Goal: Transaction & Acquisition: Subscribe to service/newsletter

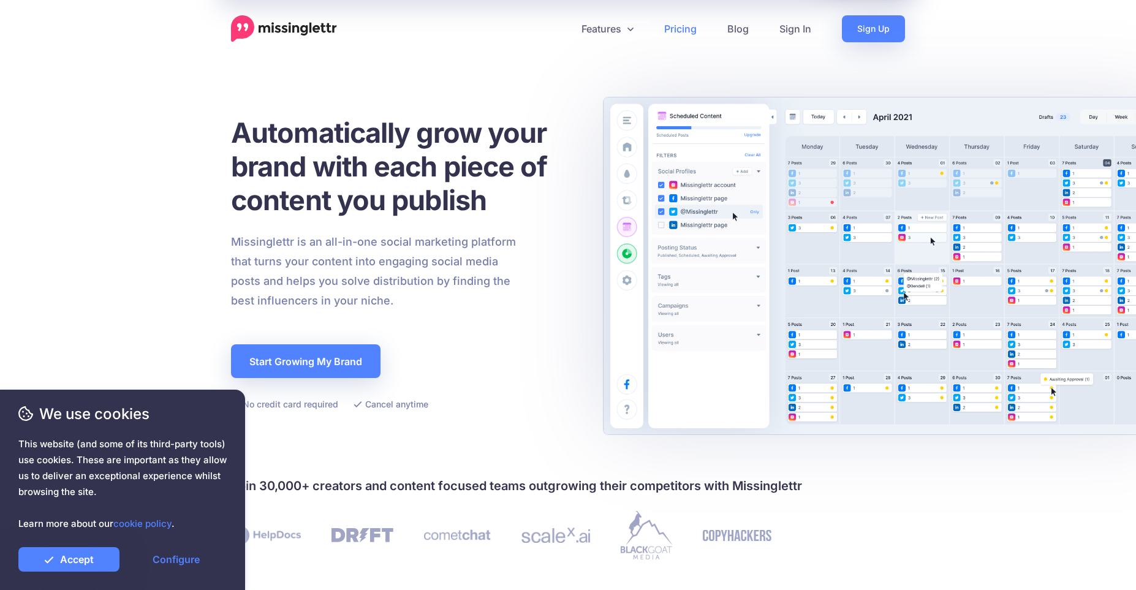
click at [681, 21] on link "Pricing" at bounding box center [680, 28] width 63 height 27
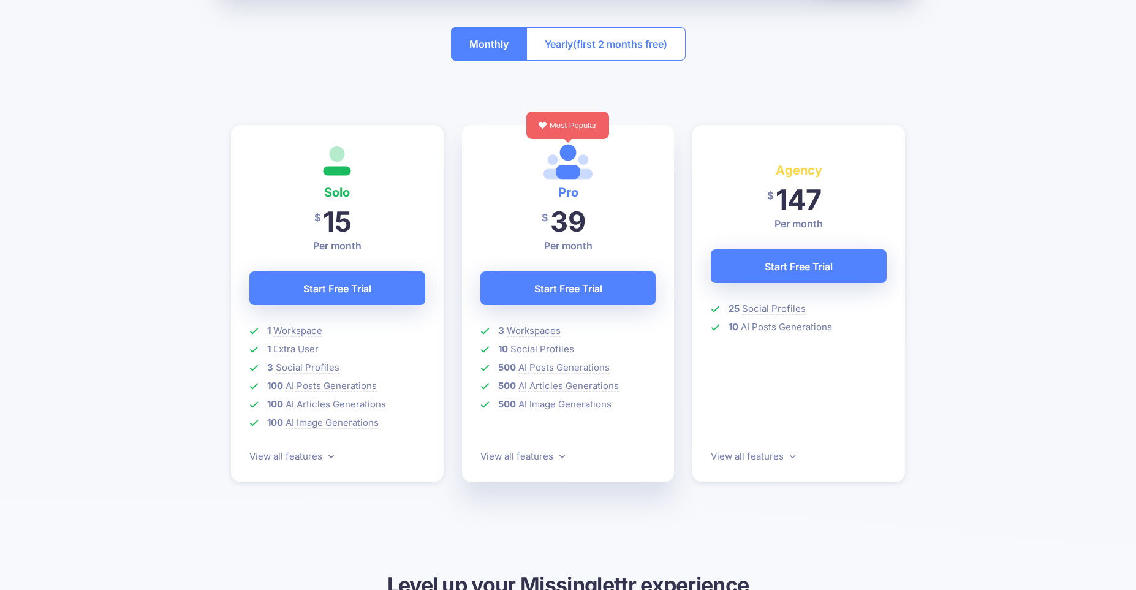
scroll to position [254, 0]
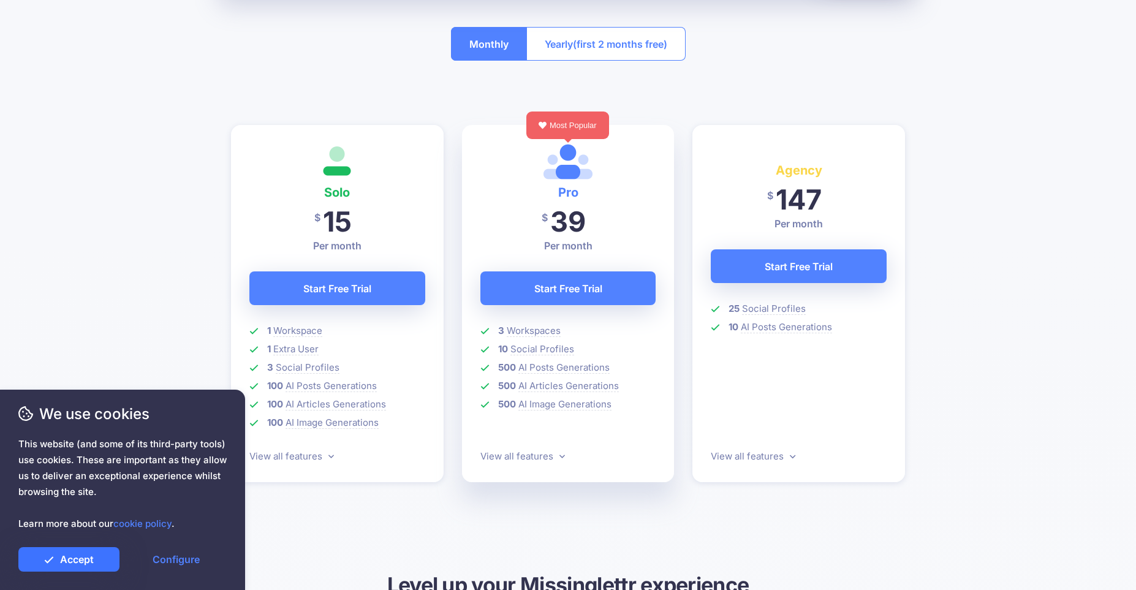
click at [107, 564] on link "Accept" at bounding box center [68, 559] width 101 height 25
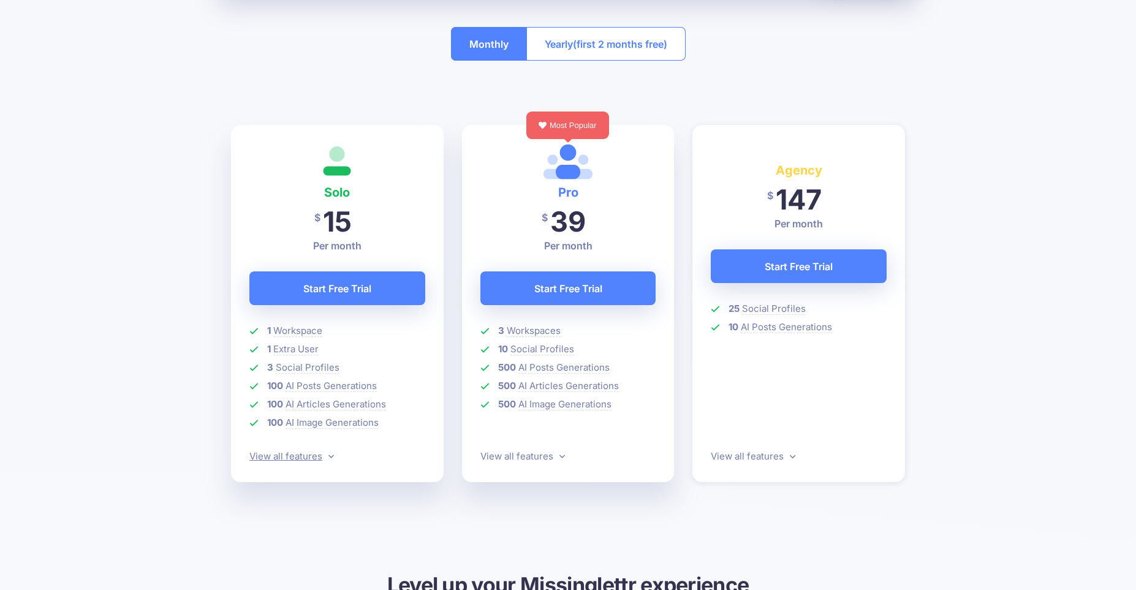
drag, startPoint x: 309, startPoint y: 456, endPoint x: 362, endPoint y: 457, distance: 52.7
click at [309, 457] on link "View all features" at bounding box center [291, 456] width 85 height 12
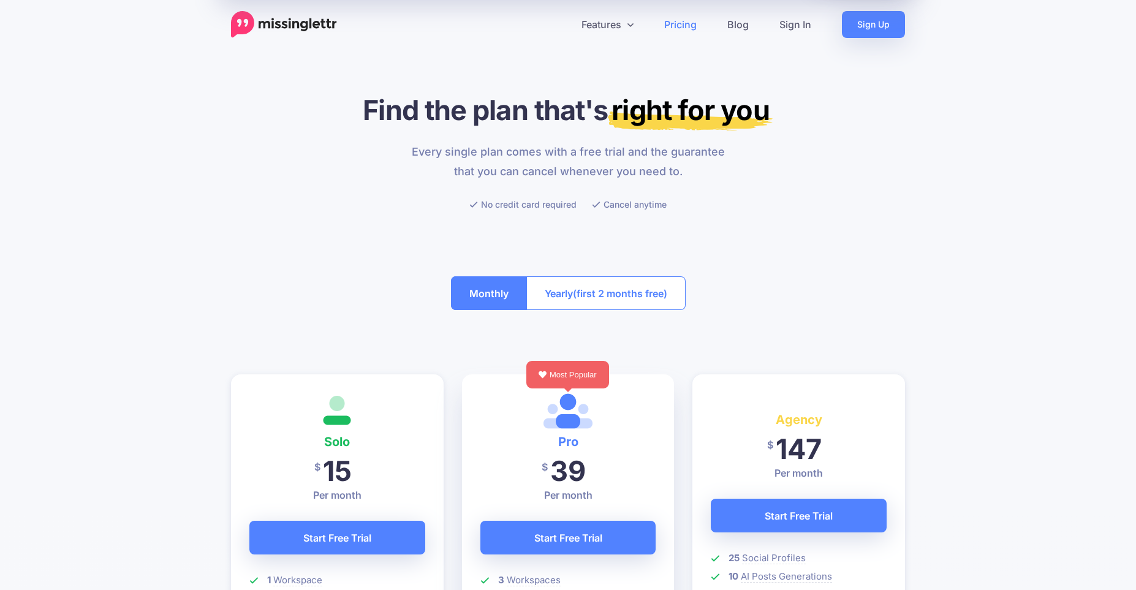
scroll to position [0, 0]
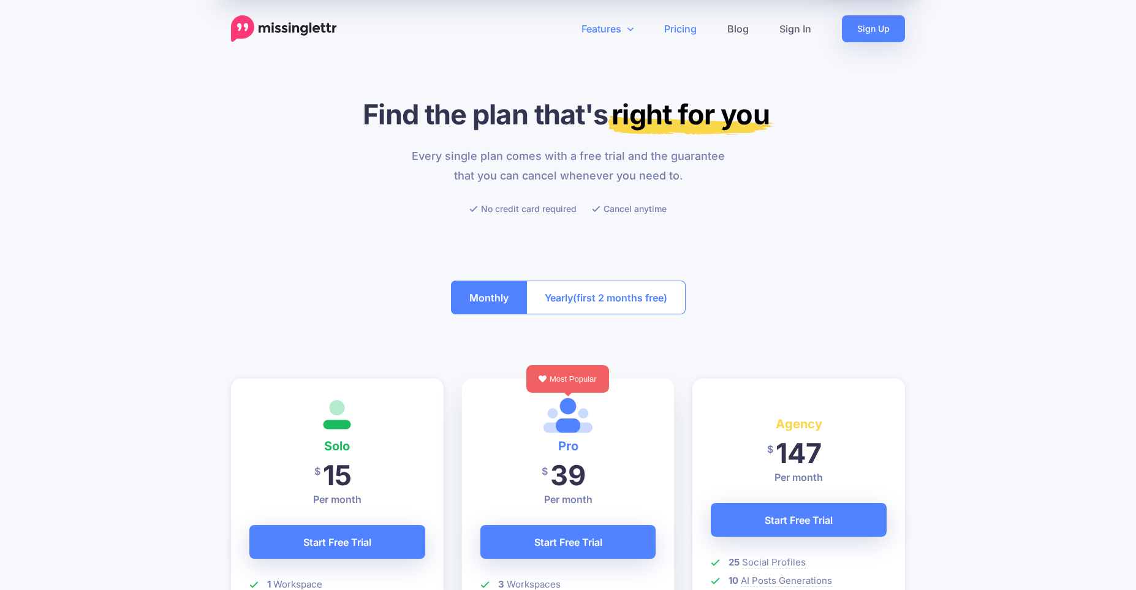
click at [608, 32] on link "Features" at bounding box center [607, 28] width 83 height 27
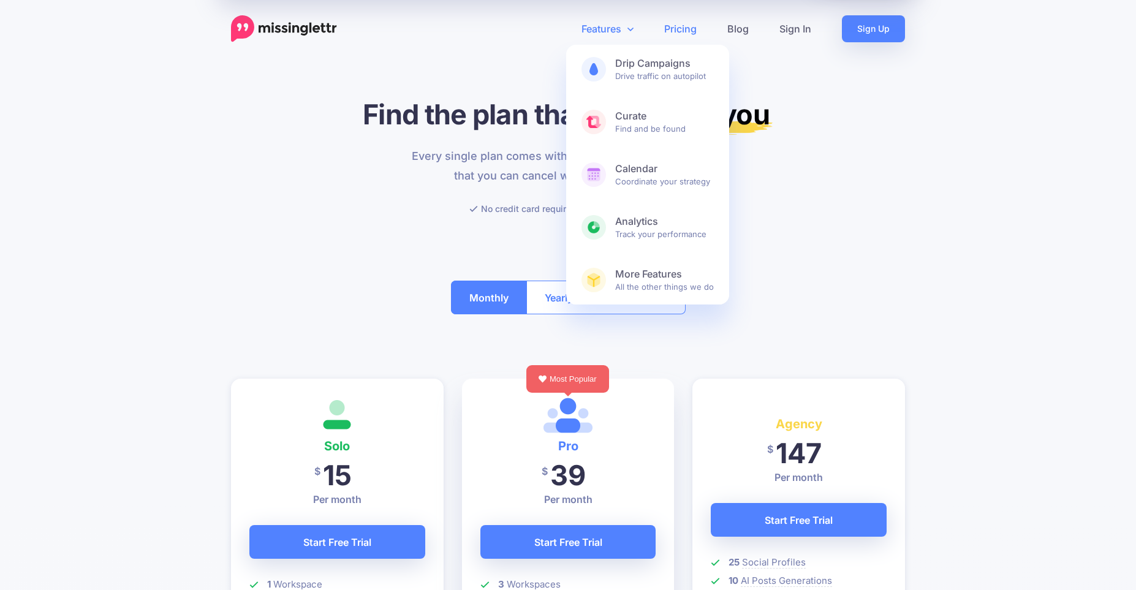
click at [610, 29] on link "Features" at bounding box center [607, 28] width 83 height 27
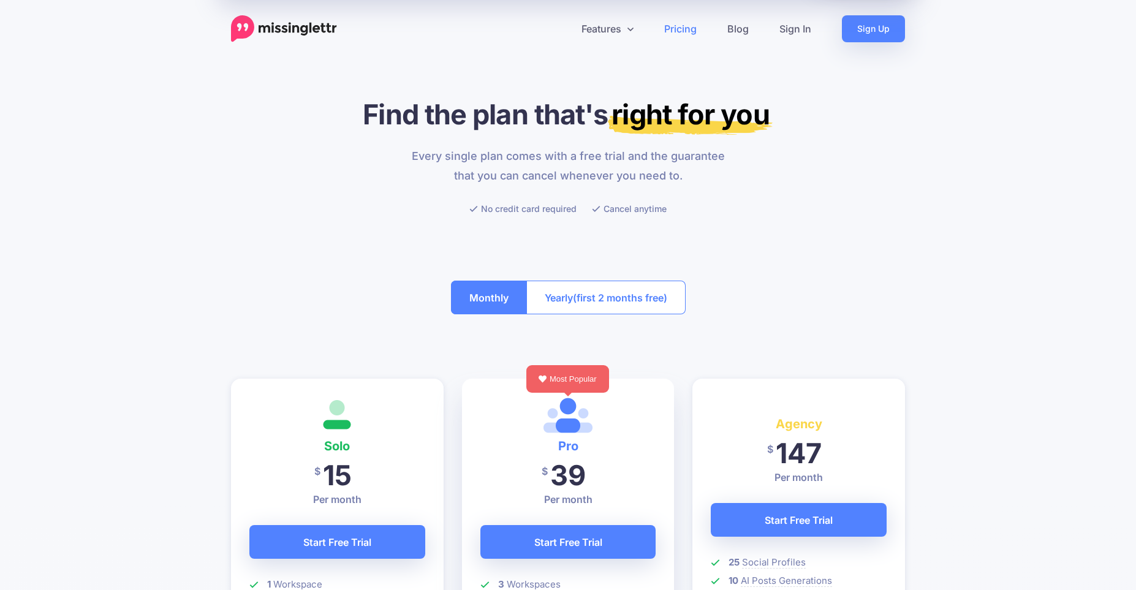
click at [270, 23] on img at bounding box center [284, 28] width 106 height 27
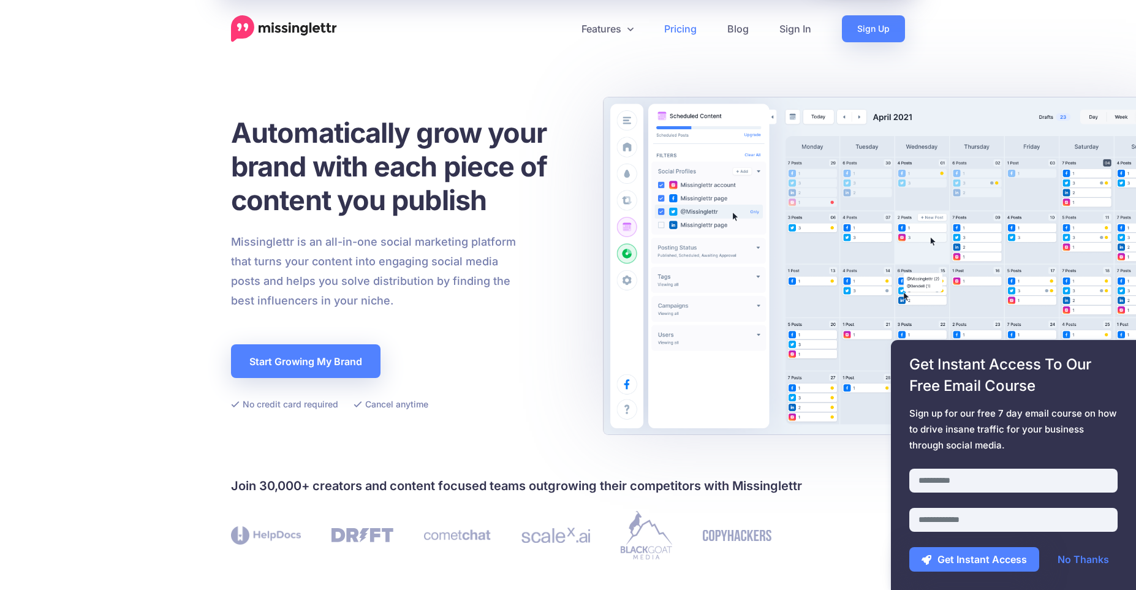
click at [681, 28] on link "Pricing" at bounding box center [680, 28] width 63 height 27
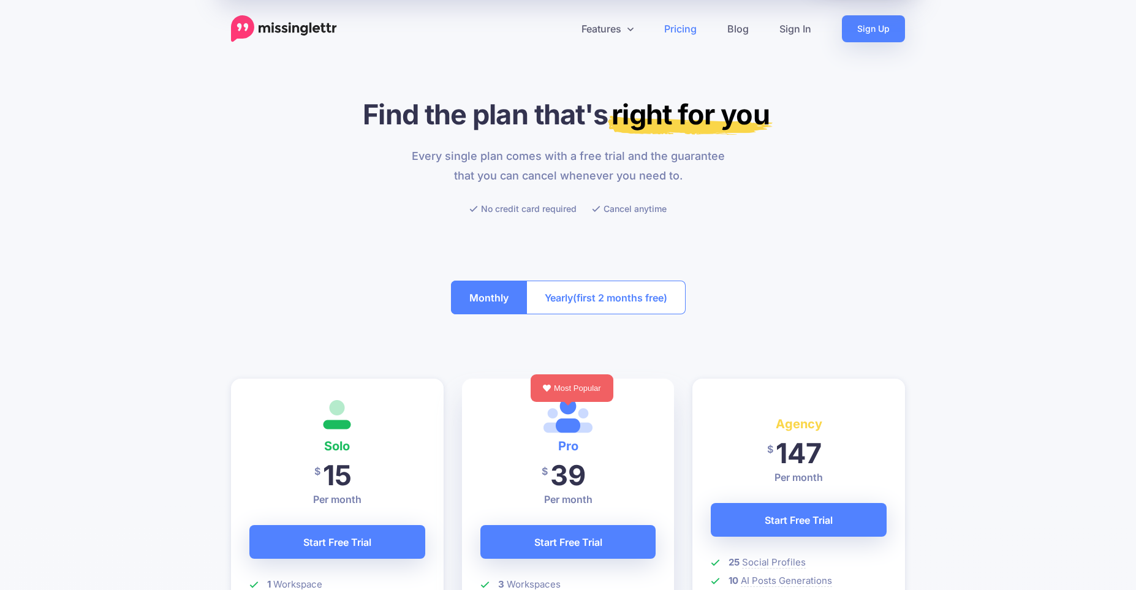
click at [613, 307] on span "(first 2 months free)" at bounding box center [620, 298] width 94 height 20
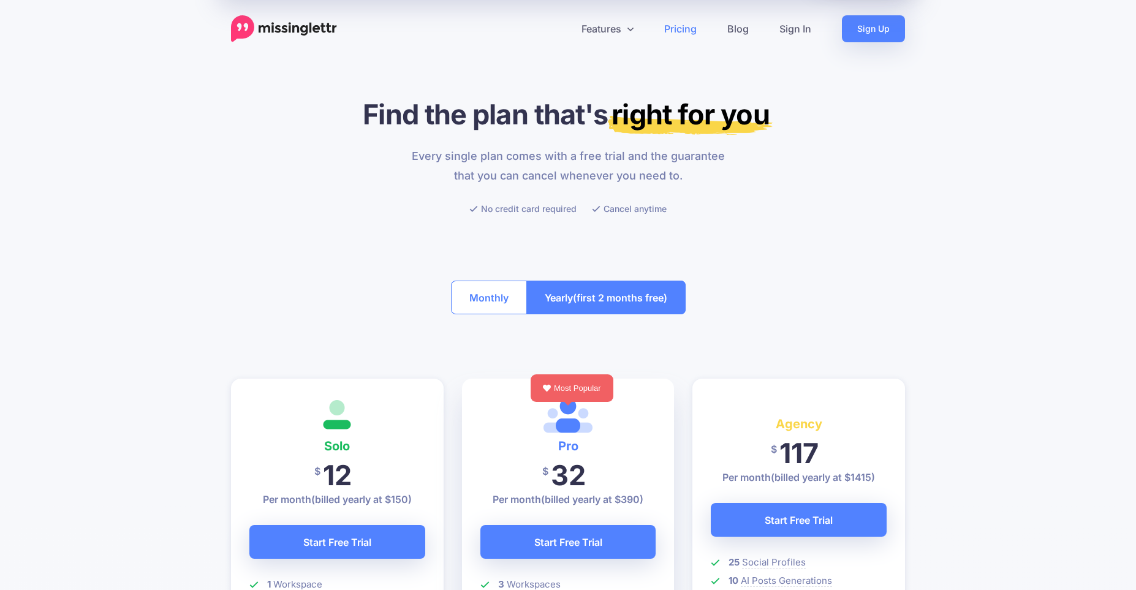
click at [490, 304] on button "Monthly" at bounding box center [489, 298] width 76 height 34
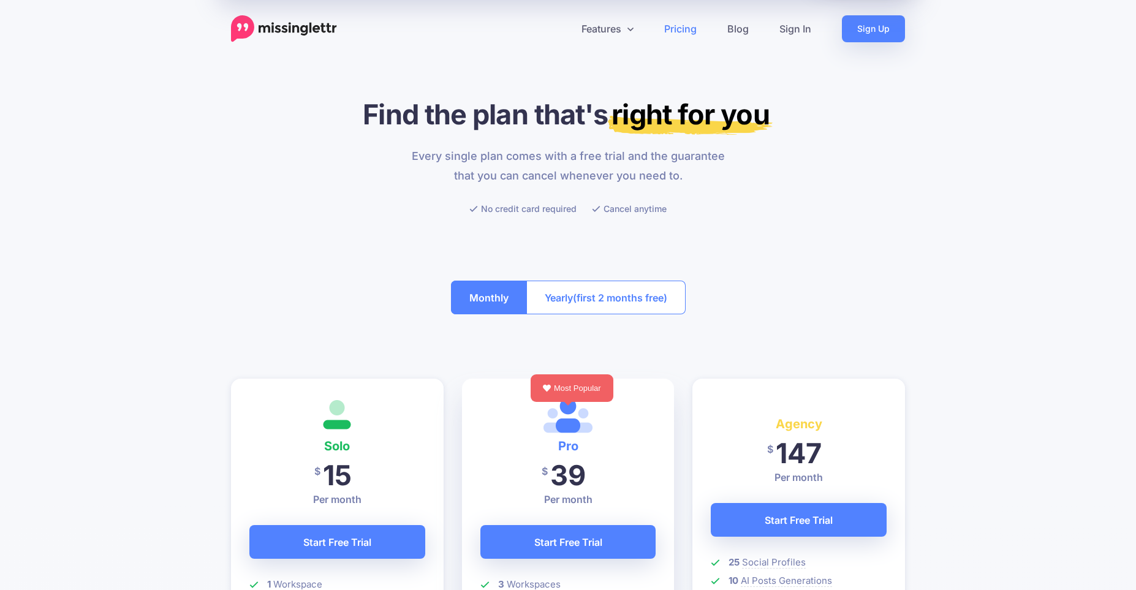
click at [578, 297] on span "(first 2 months free)" at bounding box center [620, 298] width 94 height 20
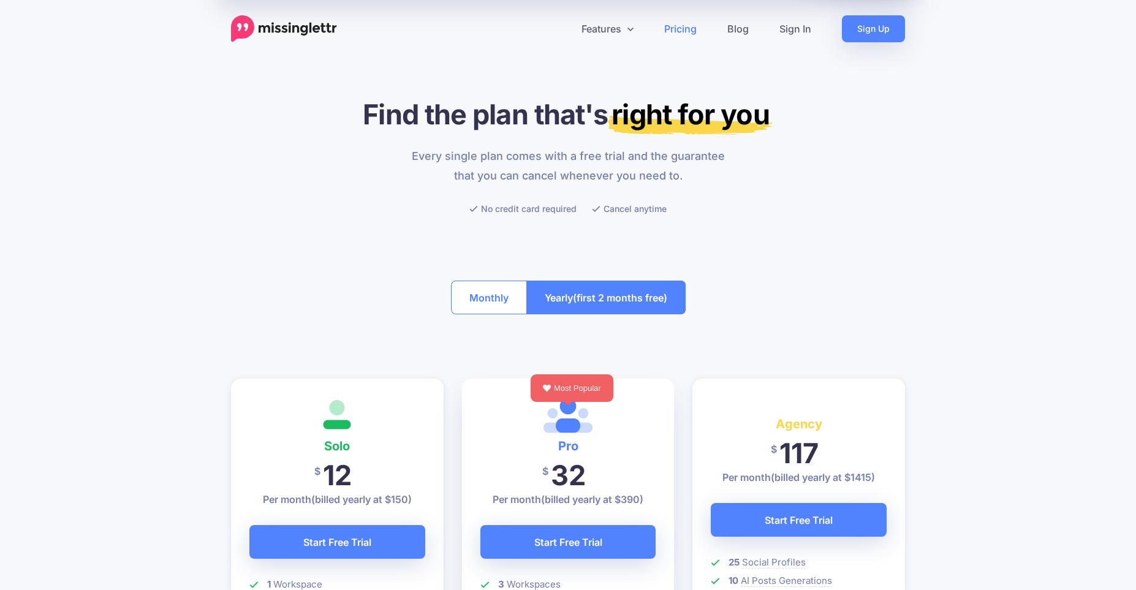
click at [498, 298] on button "Monthly" at bounding box center [489, 298] width 76 height 34
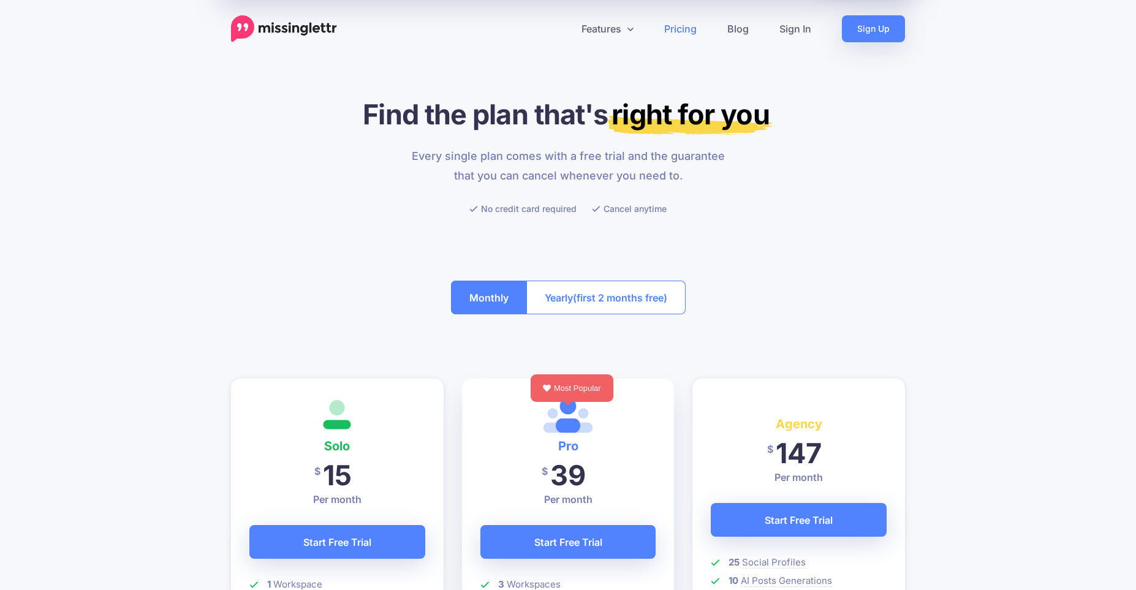
click at [656, 308] on button "Yearly (first 2 months free)" at bounding box center [605, 298] width 159 height 34
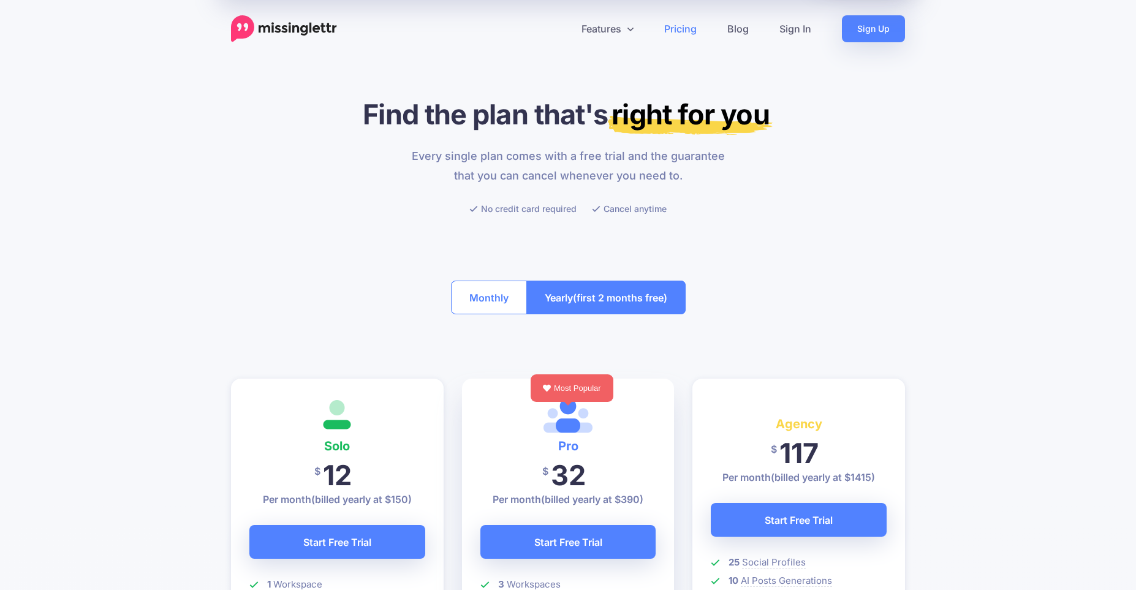
click at [493, 300] on button "Monthly" at bounding box center [489, 298] width 76 height 34
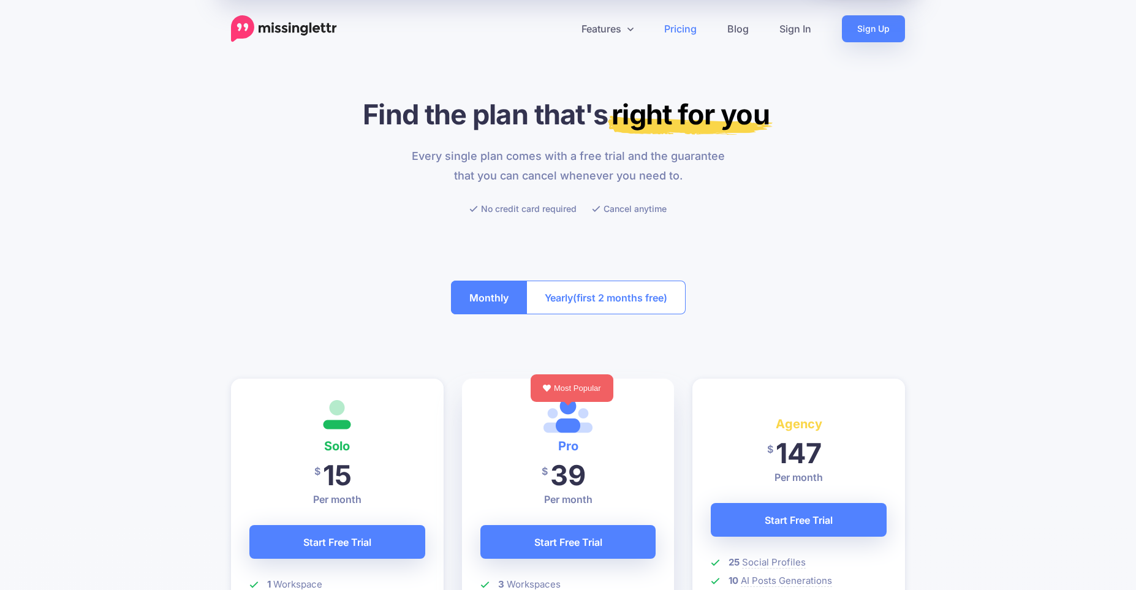
click at [629, 299] on span "(first 2 months free)" at bounding box center [620, 298] width 94 height 20
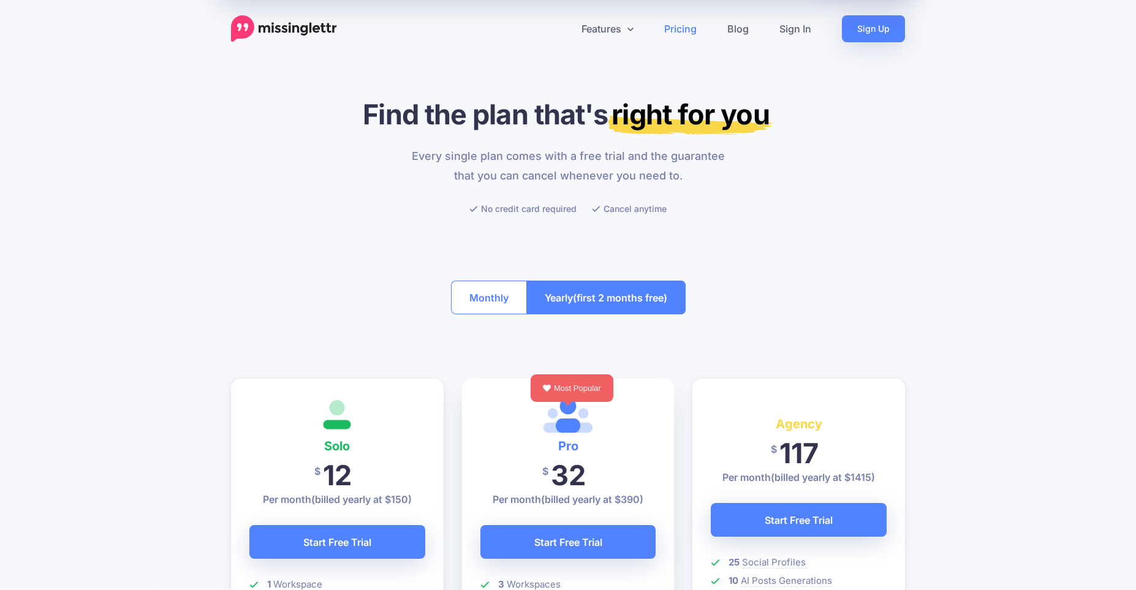
click at [513, 298] on button "Monthly" at bounding box center [489, 298] width 76 height 34
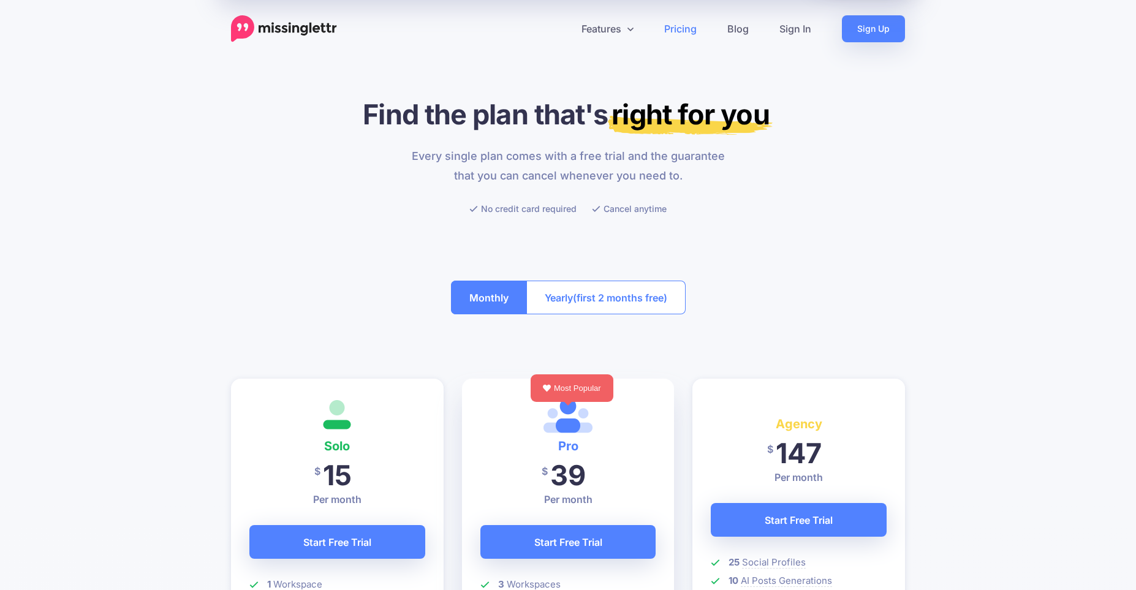
click at [643, 294] on span "(first 2 months free)" at bounding box center [620, 298] width 94 height 20
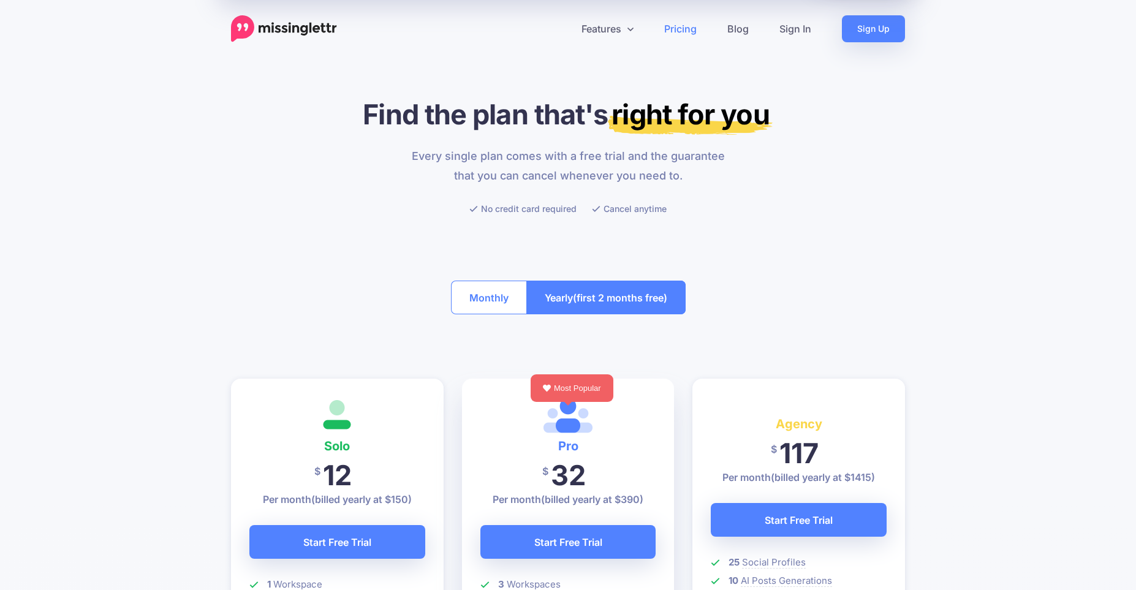
click at [477, 290] on button "Monthly" at bounding box center [489, 298] width 76 height 34
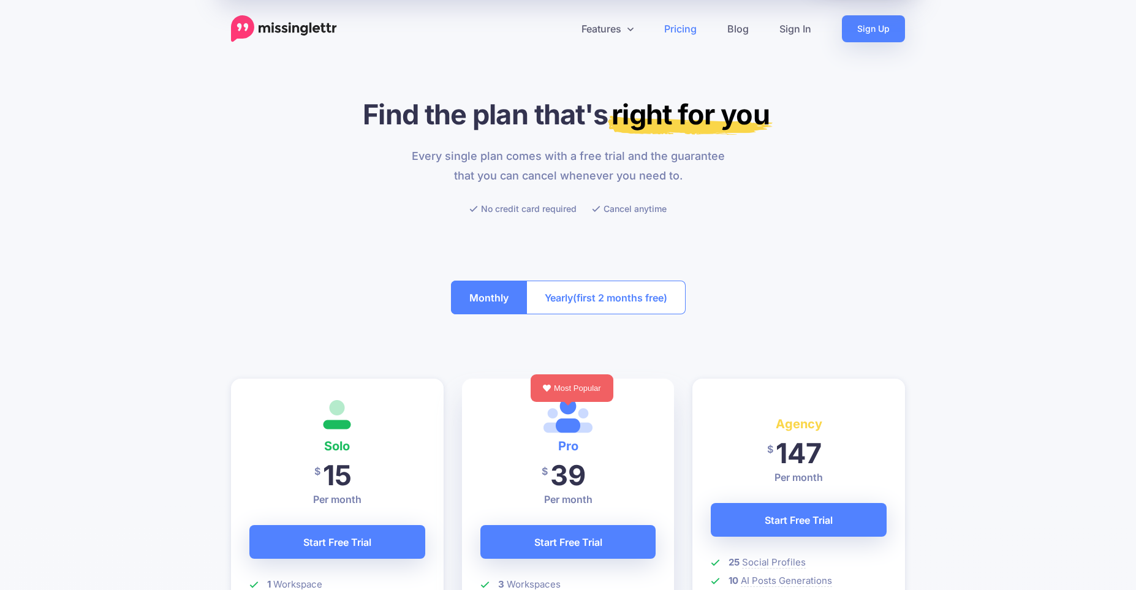
click at [642, 314] on button "Yearly (first 2 months free)" at bounding box center [605, 298] width 159 height 34
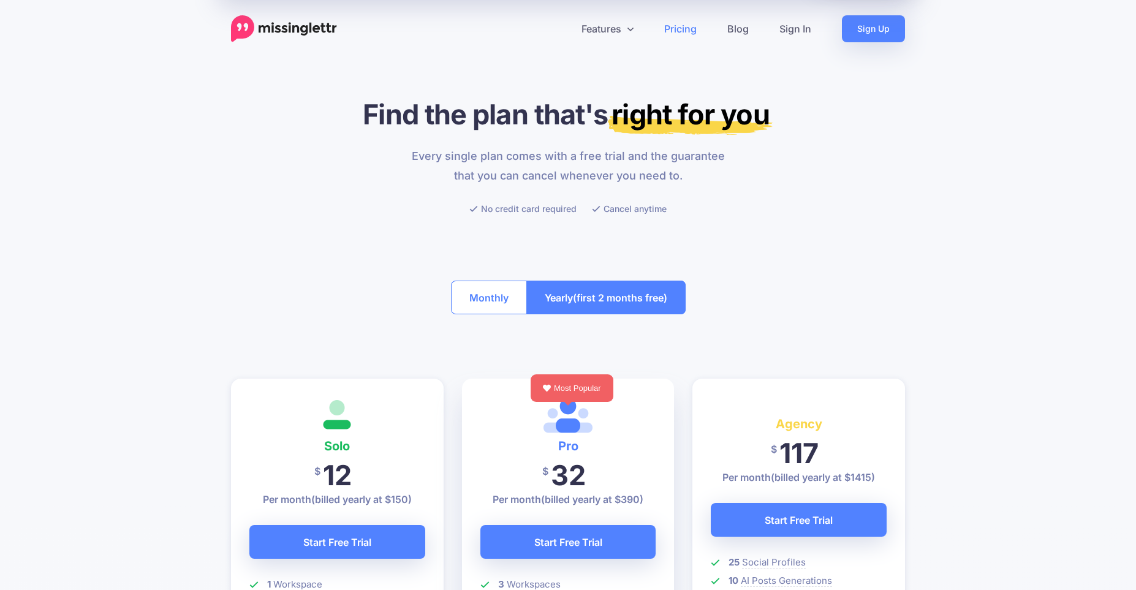
click at [498, 308] on button "Monthly" at bounding box center [489, 298] width 76 height 34
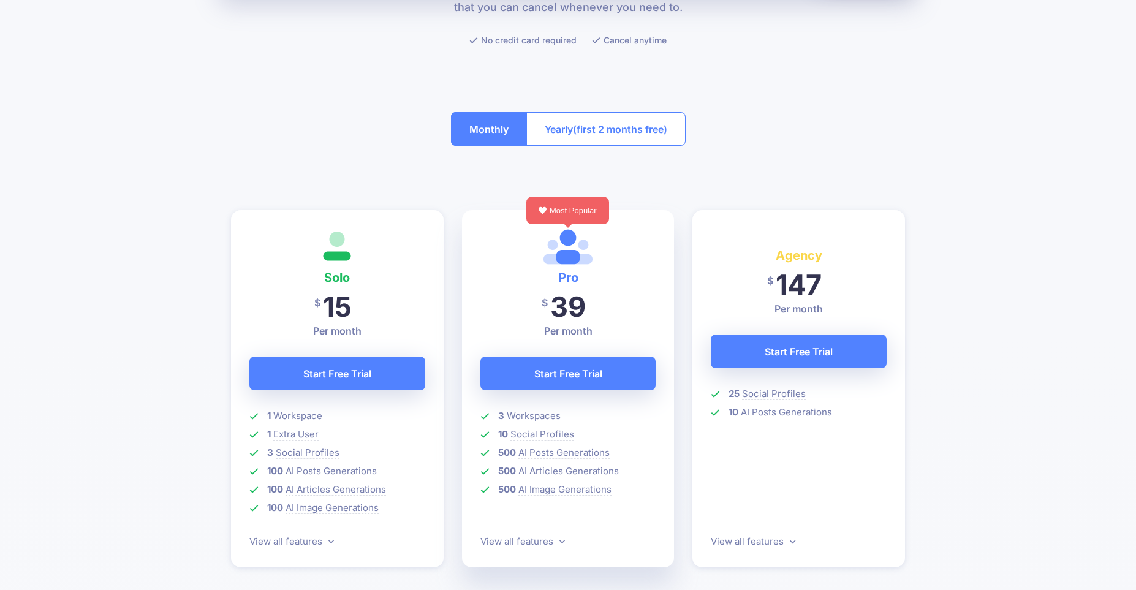
scroll to position [169, 0]
click at [673, 142] on button "Yearly (first 2 months free)" at bounding box center [605, 129] width 159 height 34
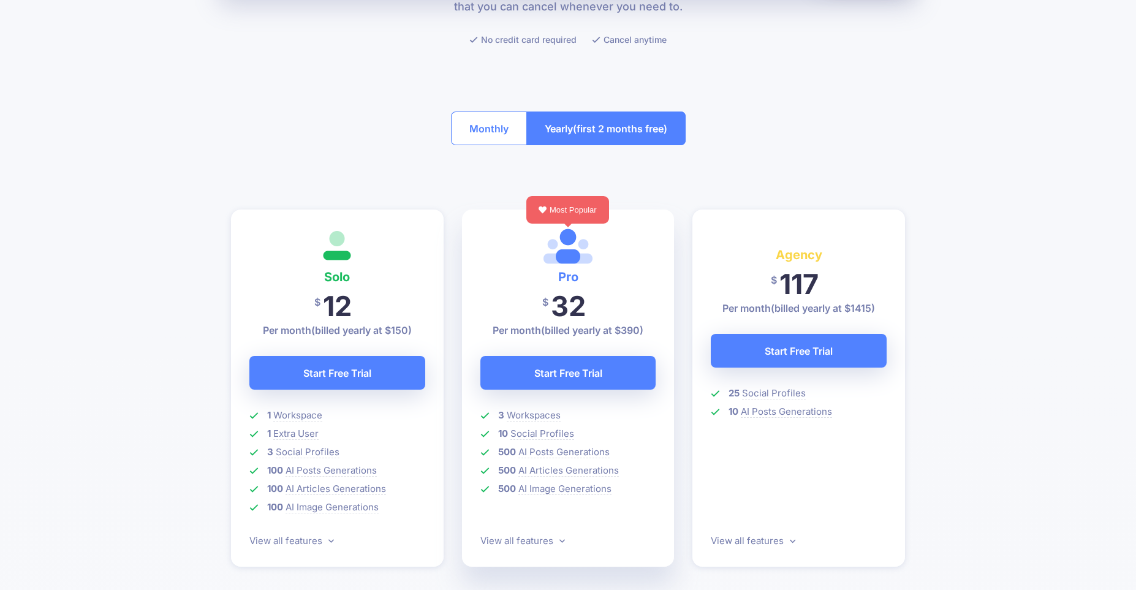
click at [480, 129] on button "Monthly" at bounding box center [489, 129] width 76 height 34
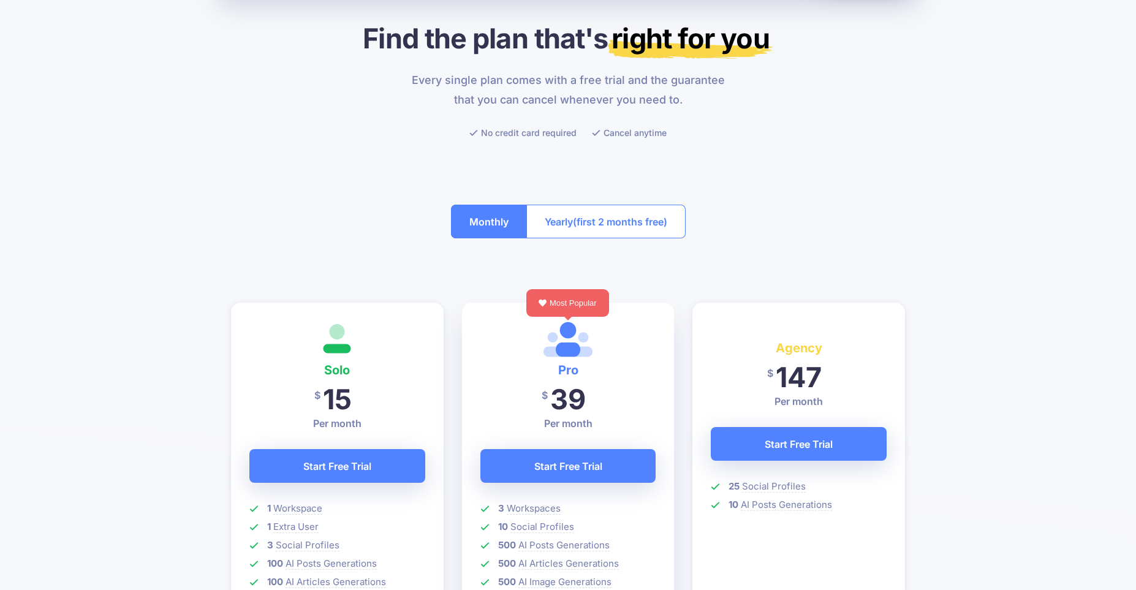
scroll to position [0, 0]
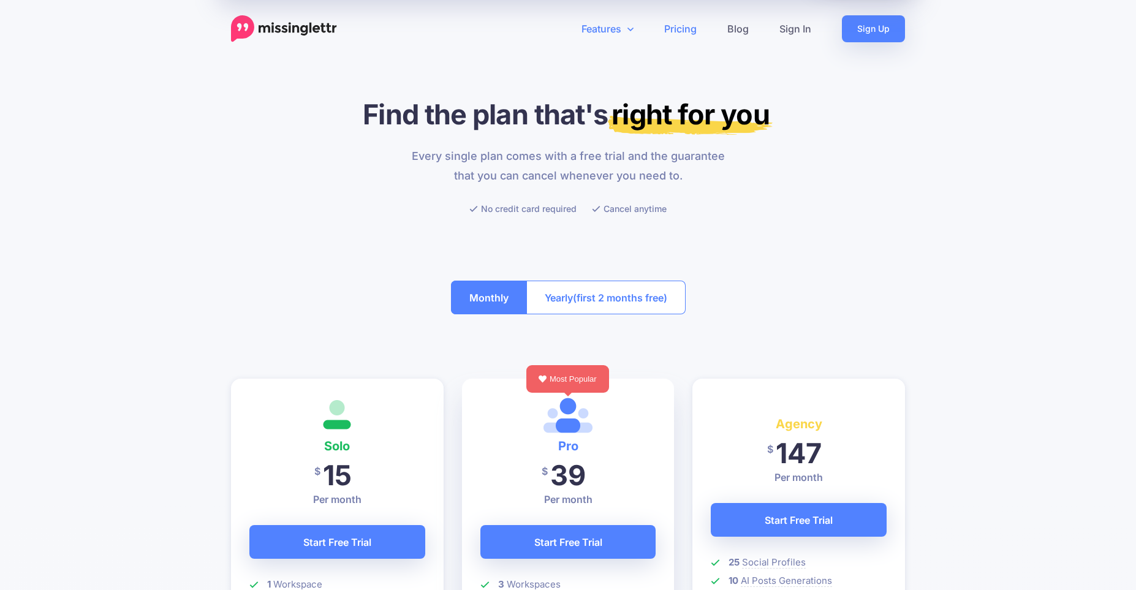
click at [611, 35] on link "Features" at bounding box center [607, 28] width 83 height 27
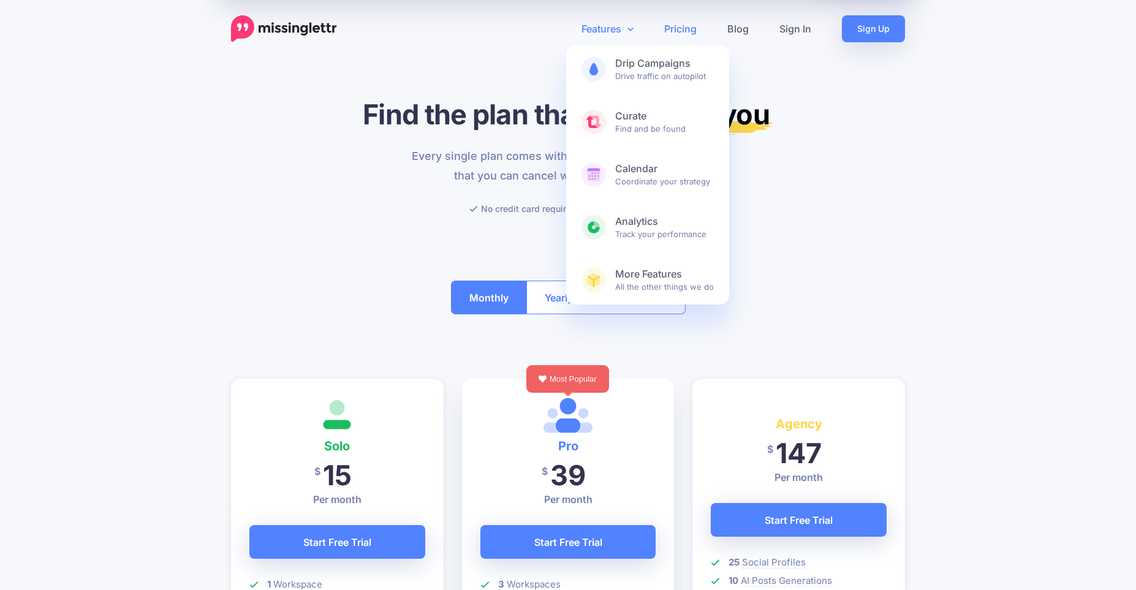
click at [611, 35] on link "Features" at bounding box center [607, 28] width 83 height 27
